Goal: Find specific page/section: Find specific page/section

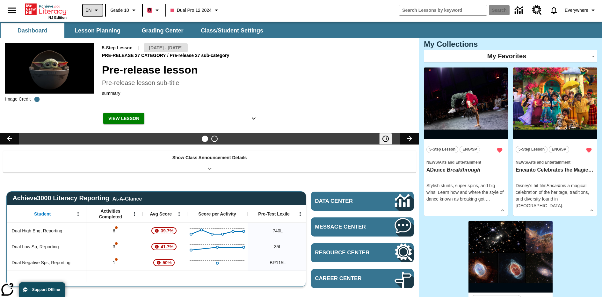
click at [92, 10] on icon "Language: EN, Select a language" at bounding box center [96, 10] width 8 height 8
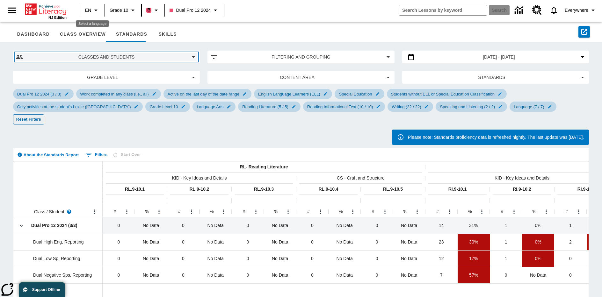
click at [106, 57] on span "Classes and Students" at bounding box center [106, 57] width 156 height 7
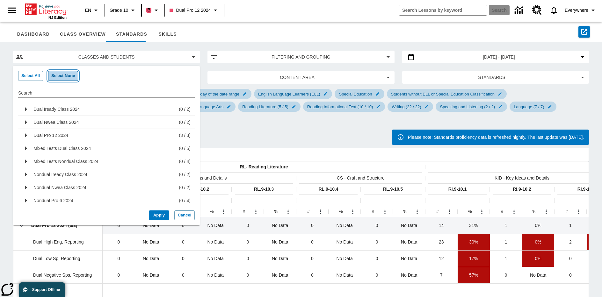
click at [62, 76] on button "Select None" at bounding box center [63, 76] width 30 height 10
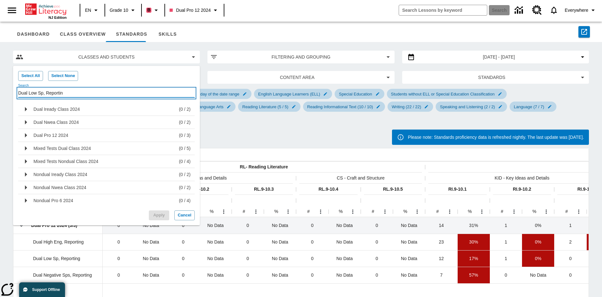
type input "Dual Low Sp, Reporting"
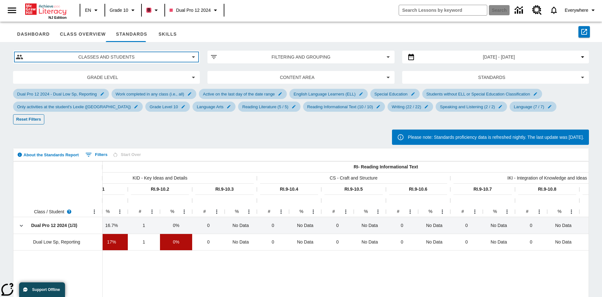
scroll to position [0, 362]
